Goal: Information Seeking & Learning: Learn about a topic

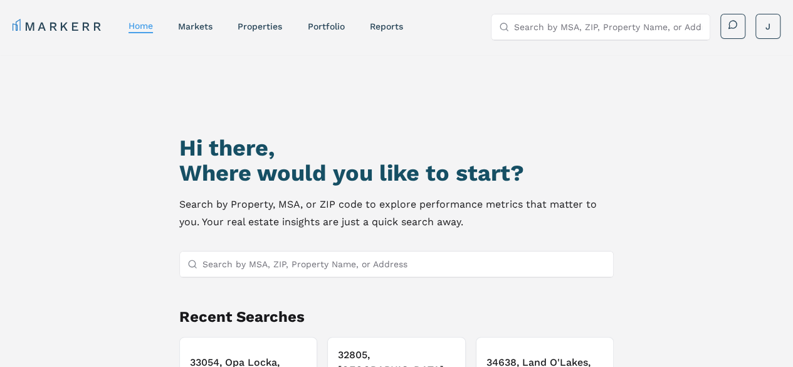
scroll to position [63, 0]
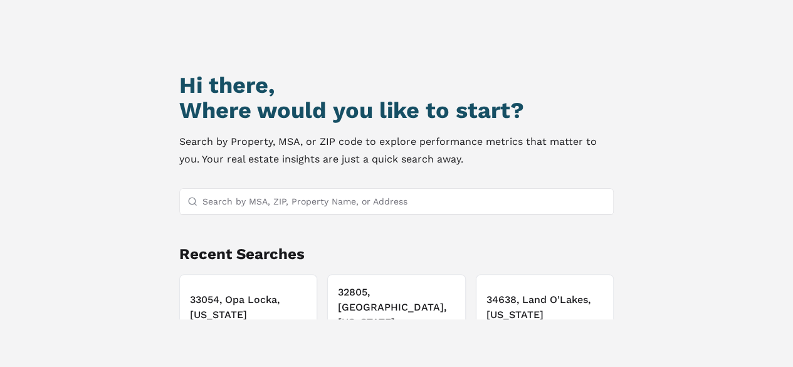
click at [326, 202] on input "Search by MSA, ZIP, Property Name, or Address" at bounding box center [404, 201] width 404 height 25
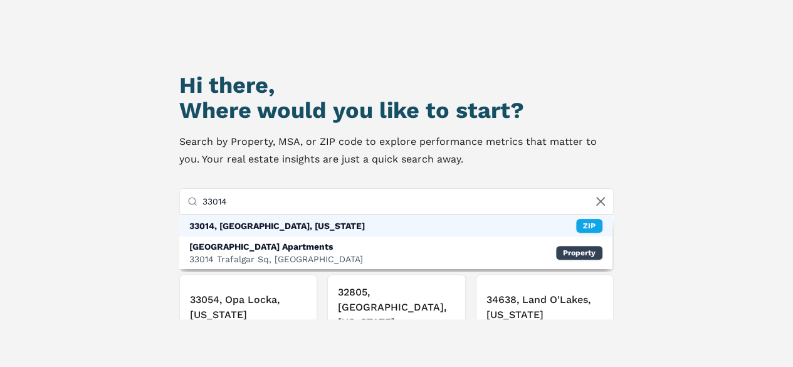
type input "33014"
click at [302, 222] on div "33014, [GEOGRAPHIC_DATA], [US_STATE]" at bounding box center [276, 225] width 175 height 13
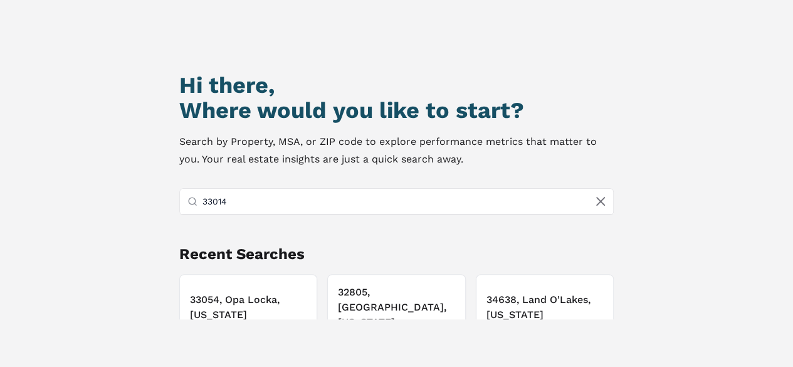
scroll to position [8, 0]
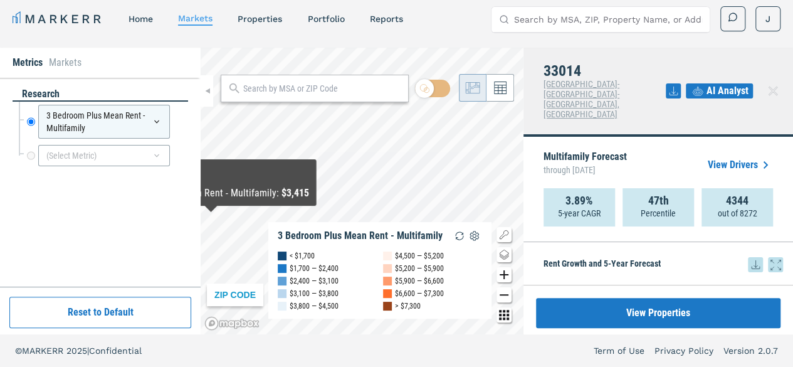
click at [137, 216] on div "research 3 Bedroom Plus Mean Rent - Multifamily 3 Bedroom Plus Mean Rent - Mult…" at bounding box center [100, 182] width 175 height 190
click at [121, 318] on button "Reset to Default" at bounding box center [100, 311] width 182 height 31
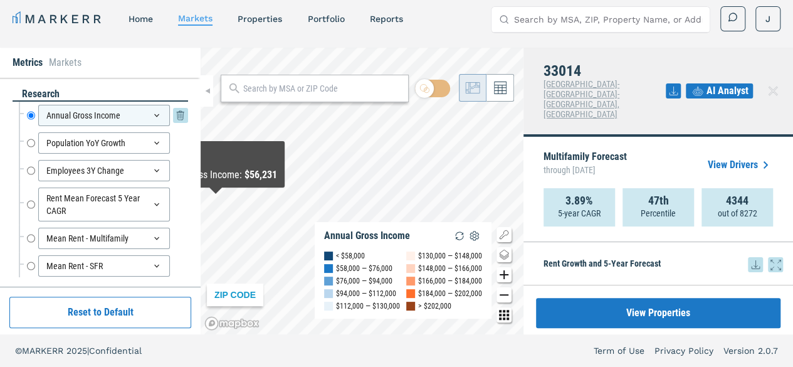
click at [28, 115] on input "Annual Gross Income" at bounding box center [31, 115] width 8 height 21
click at [31, 236] on input "Mean Rent - Multifamily" at bounding box center [31, 237] width 8 height 21
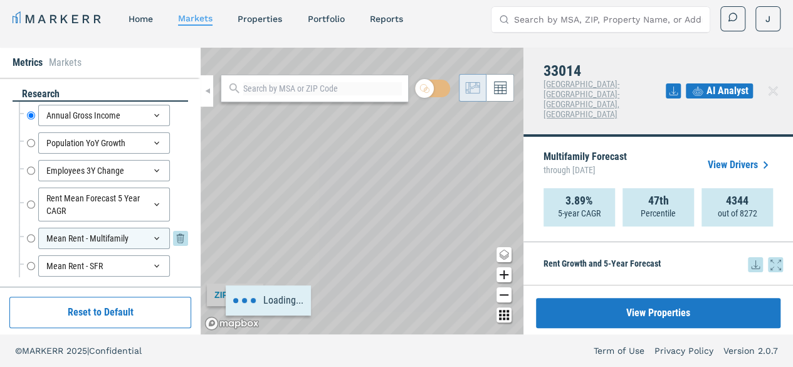
radio input "false"
radio input "true"
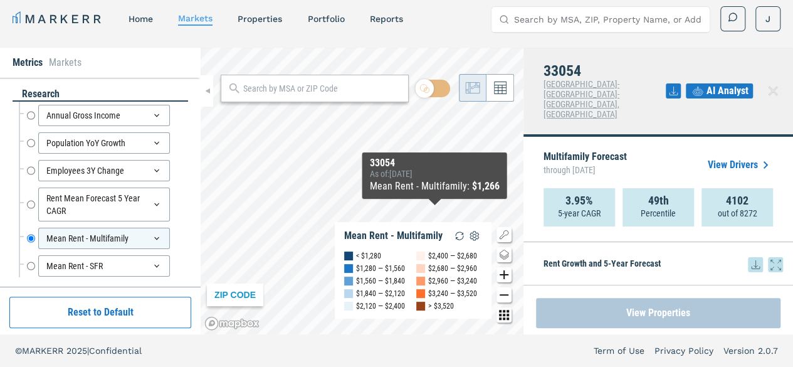
click at [655, 316] on button "View Properties" at bounding box center [658, 313] width 244 height 30
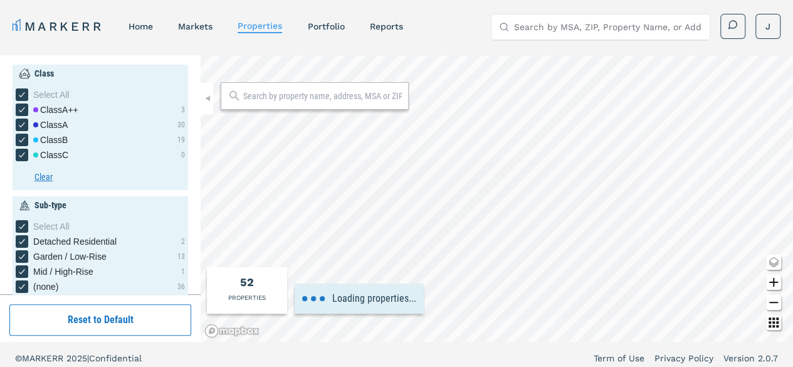
type input "3500"
type input "1.5"
type input "4"
type input "1940"
type input "2000"
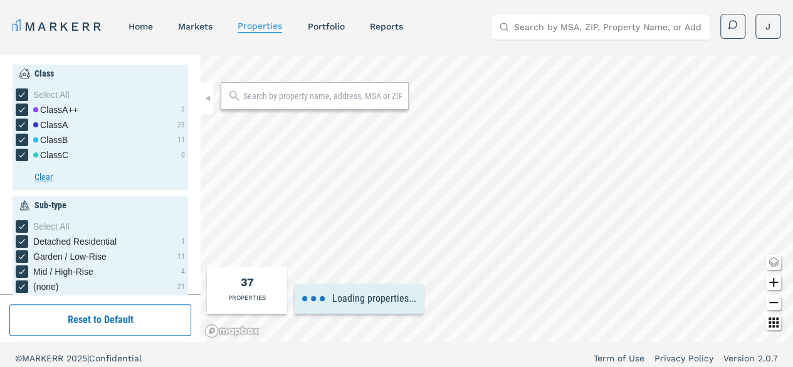
type input "3000"
type input "2.6"
type input "3.3"
type input "1950"
type input "2050"
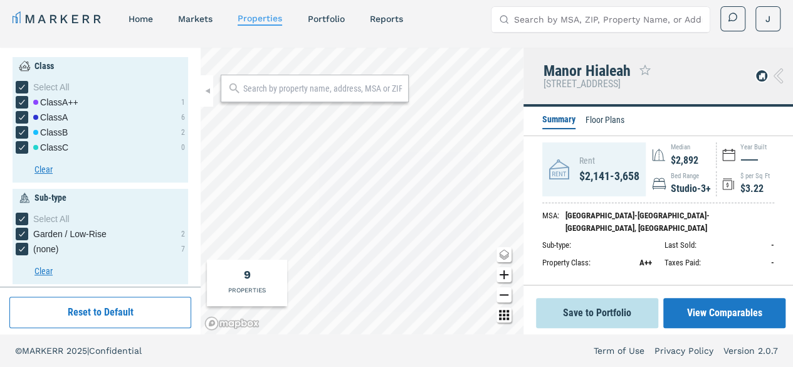
click at [617, 118] on li "Floor Plans" at bounding box center [604, 120] width 39 height 15
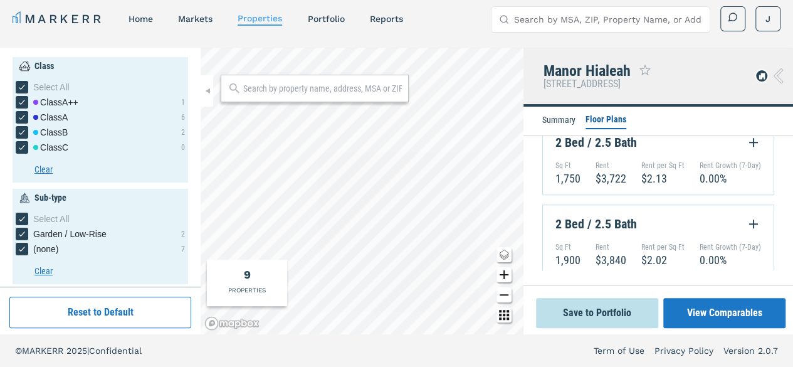
scroll to position [727, 0]
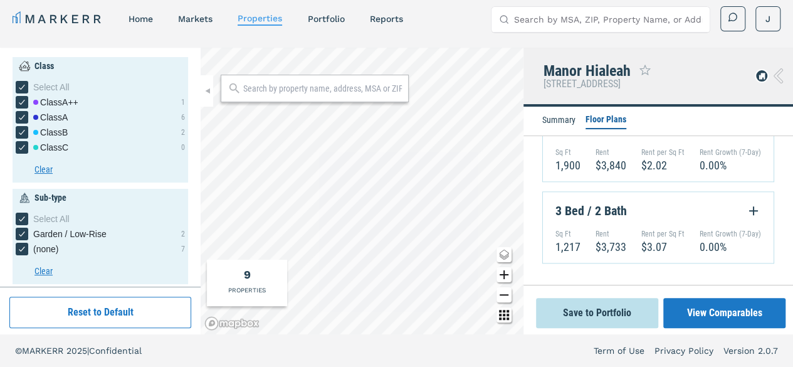
click at [563, 118] on li "Summary" at bounding box center [558, 120] width 33 height 15
